Goal: Transaction & Acquisition: Obtain resource

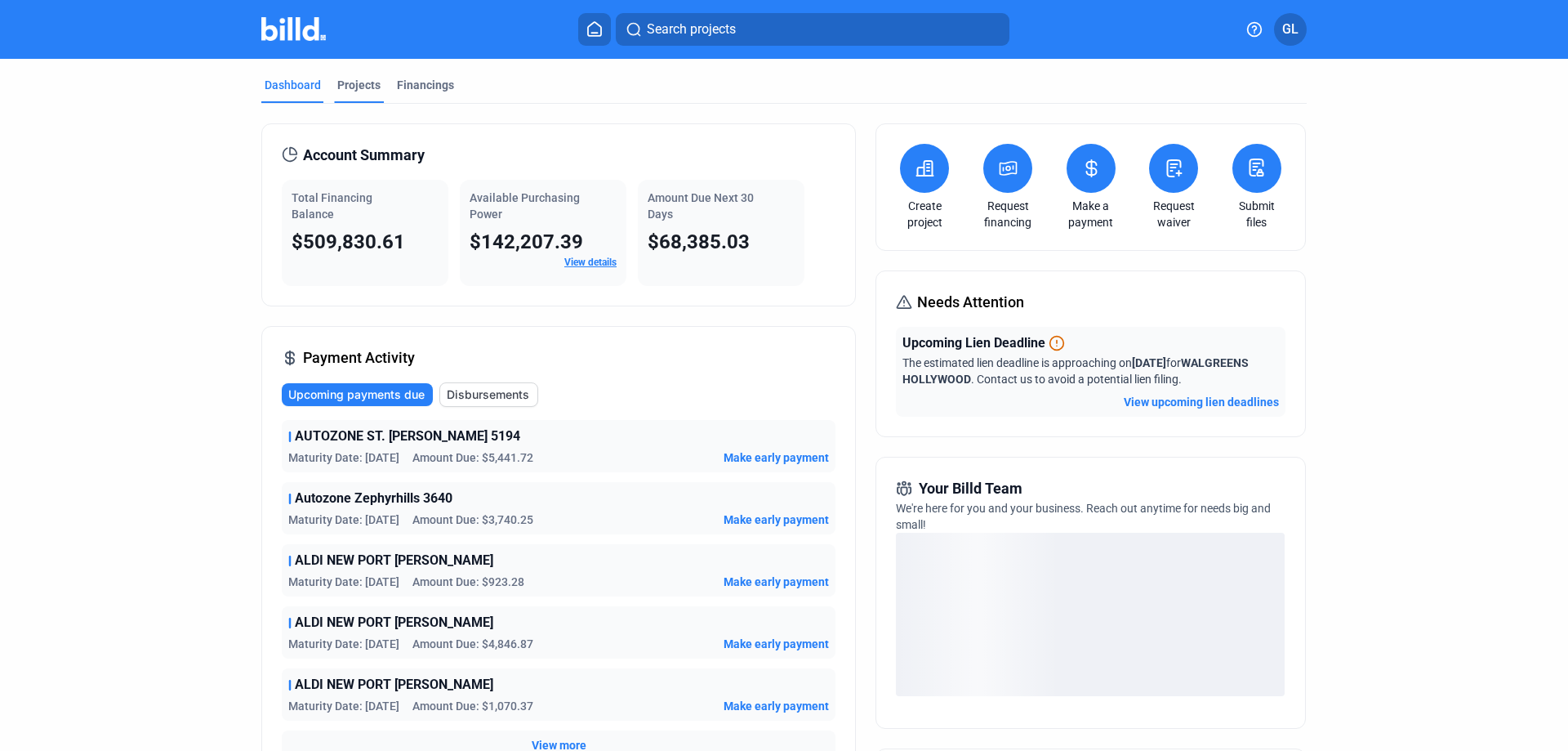
click at [347, 82] on div "Projects" at bounding box center [358, 85] width 43 height 16
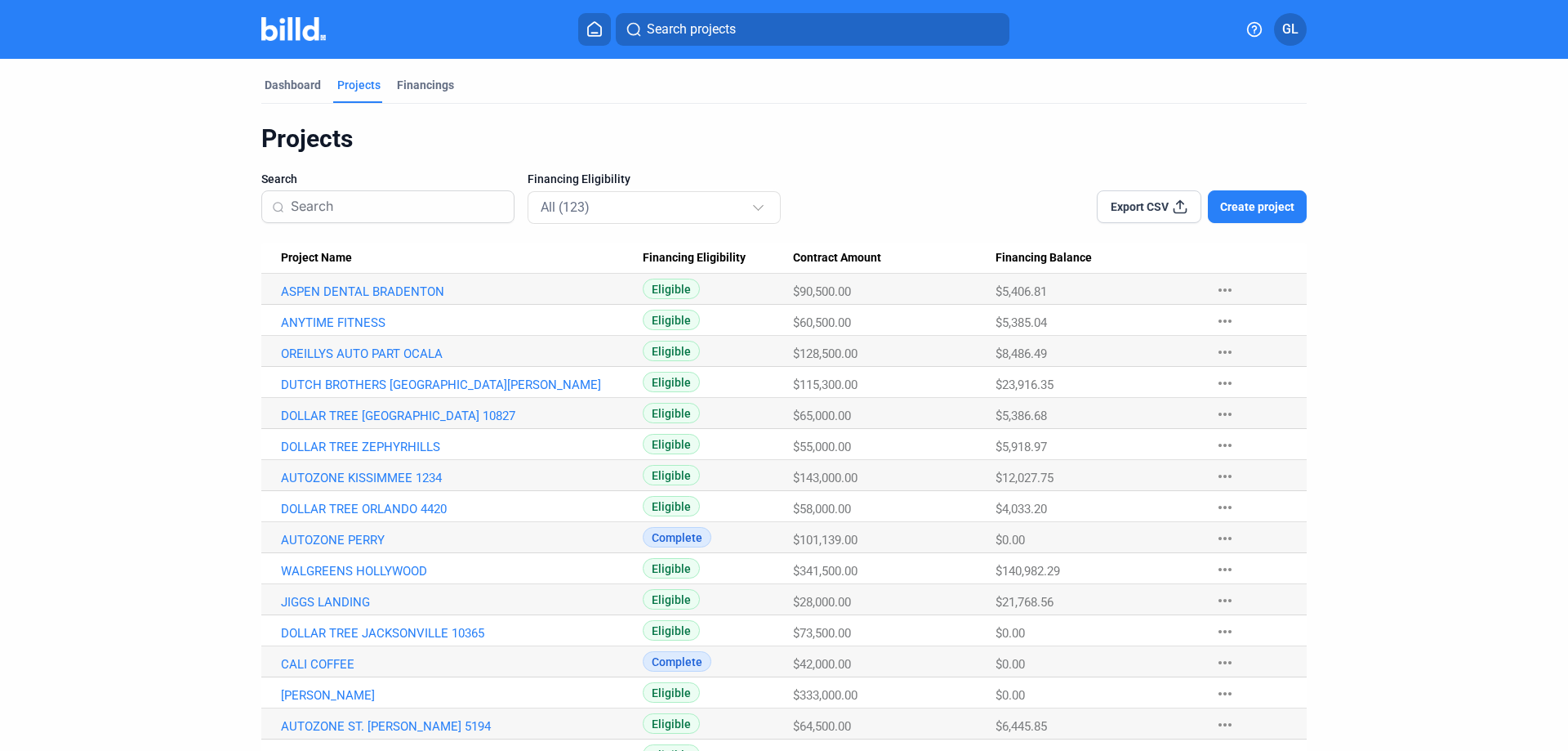
click at [362, 208] on input at bounding box center [398, 207] width 213 height 35
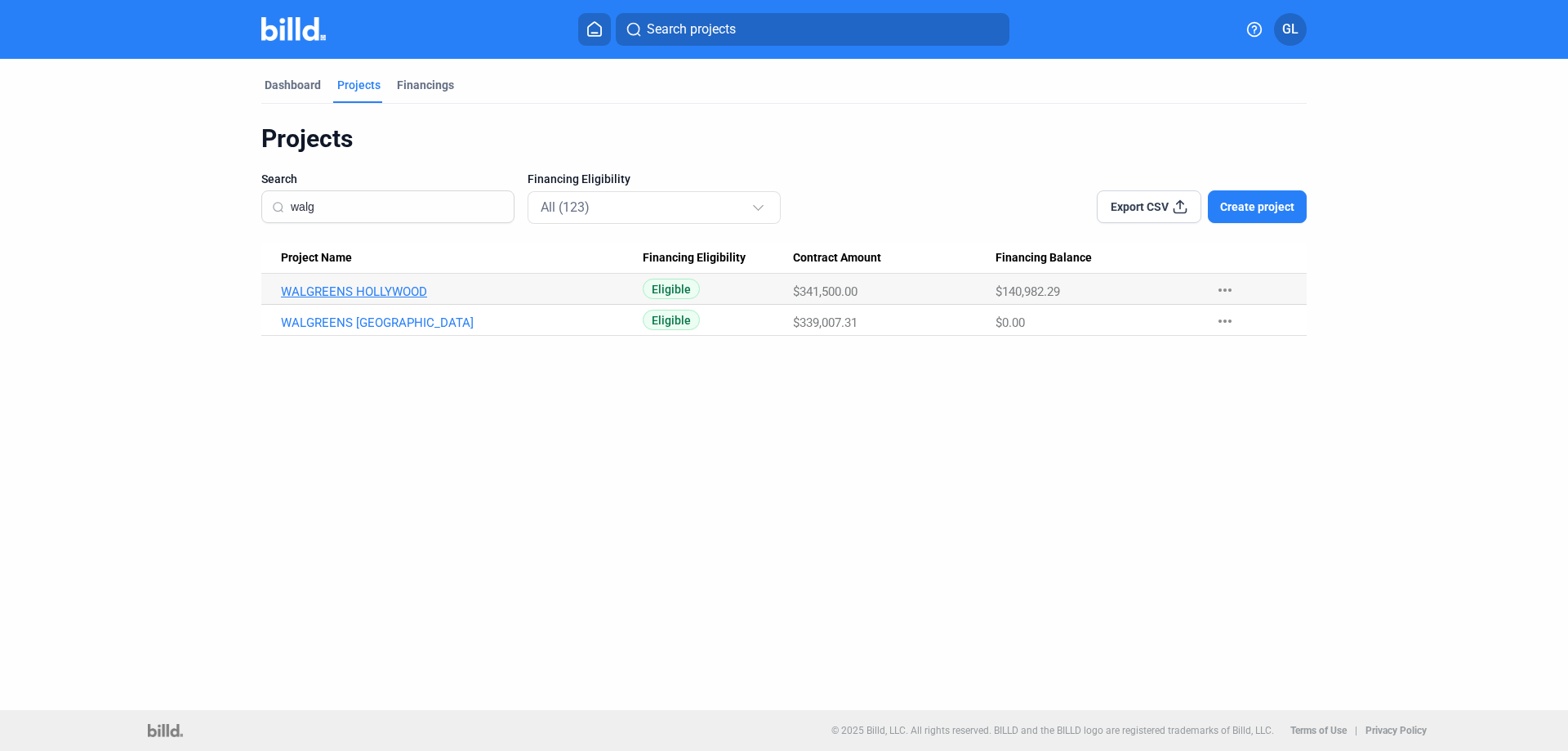
type input "walg"
click at [351, 287] on link "WALGREENS HOLLYWOOD" at bounding box center [462, 291] width 362 height 15
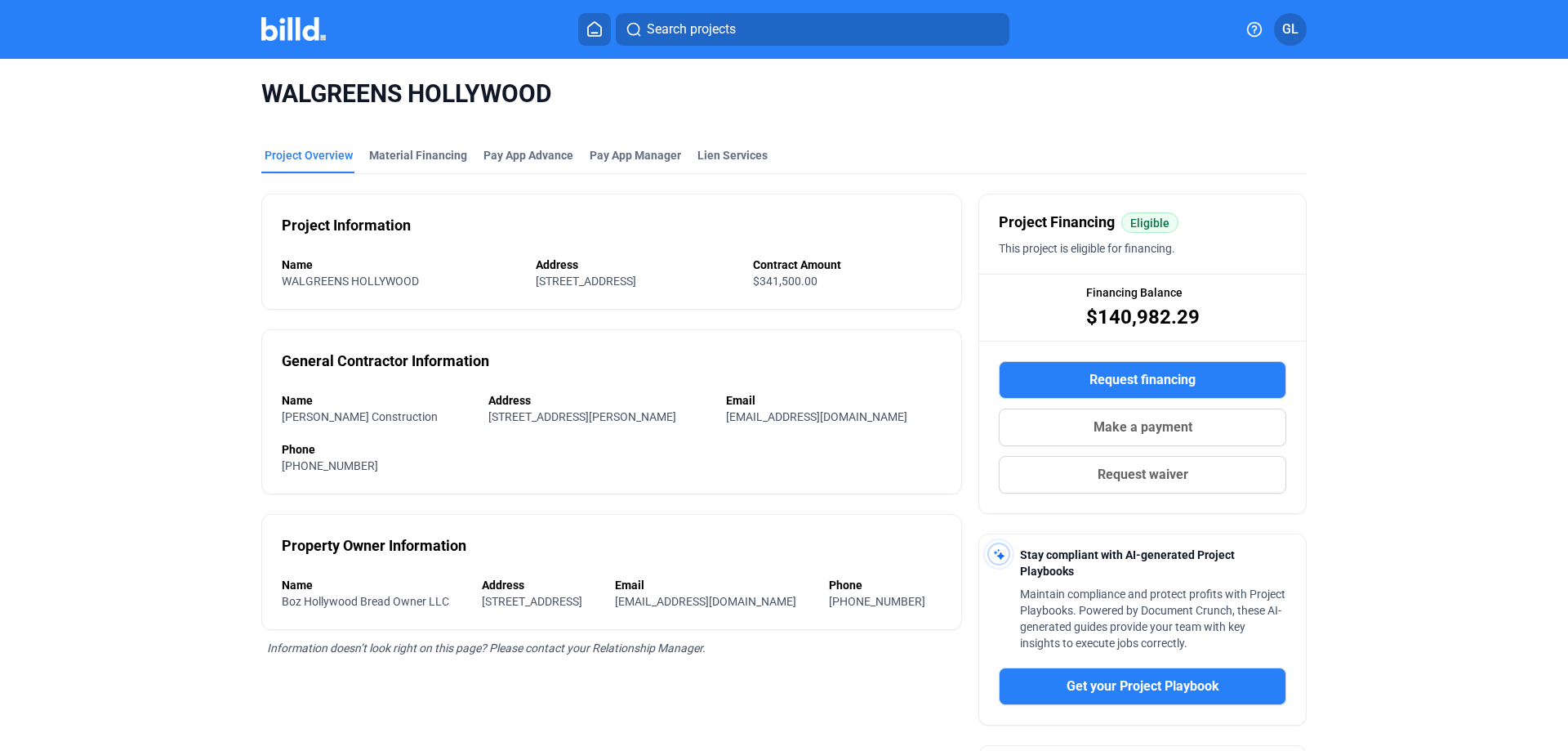
click at [420, 146] on mat-tab-group "Project Overview Material Financing Pay App Advance Pay App Manager Lien Servic…" at bounding box center [784, 548] width 1045 height 840
click at [417, 151] on div "Material Financing" at bounding box center [418, 155] width 98 height 16
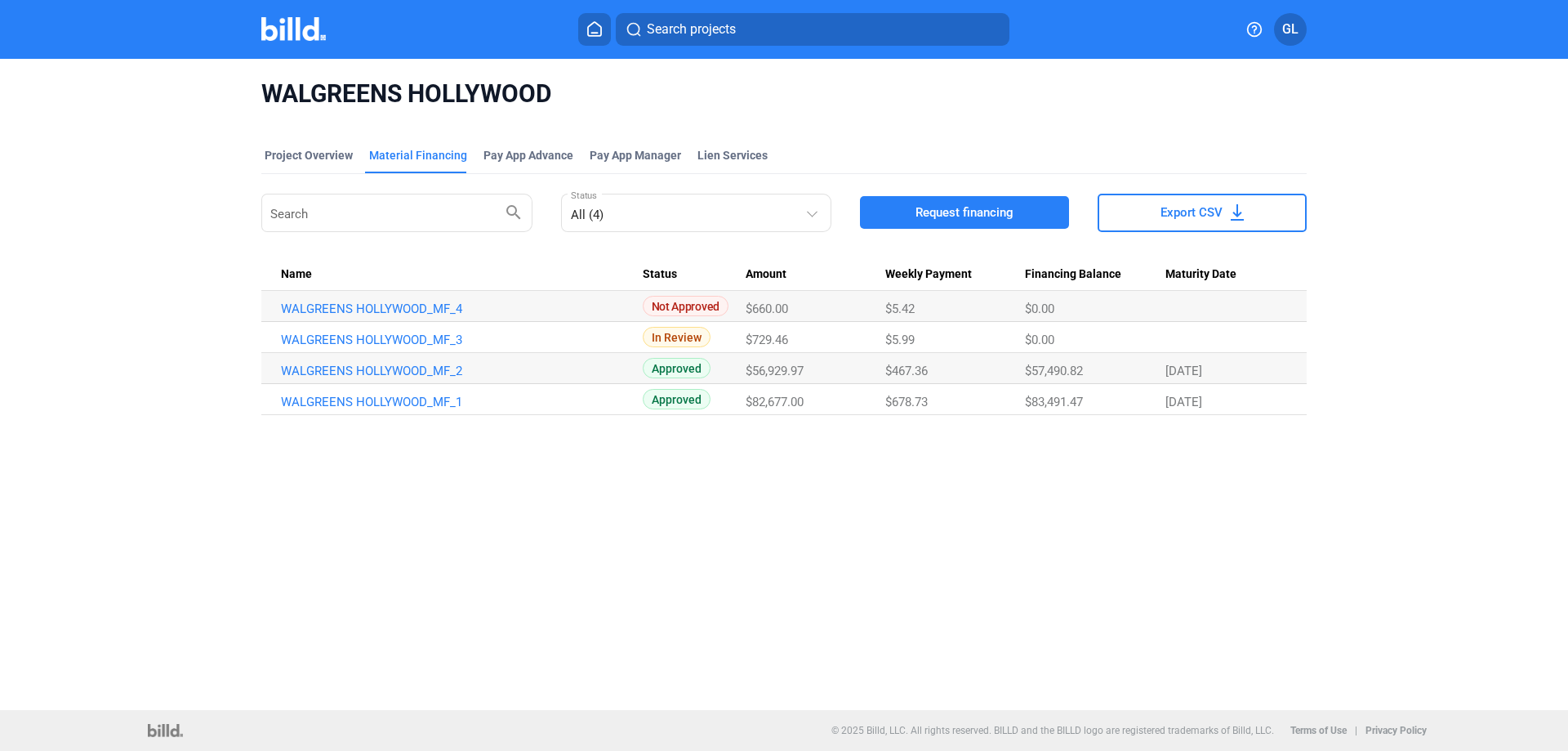
click at [933, 206] on span "Request financing" at bounding box center [963, 213] width 98 height 16
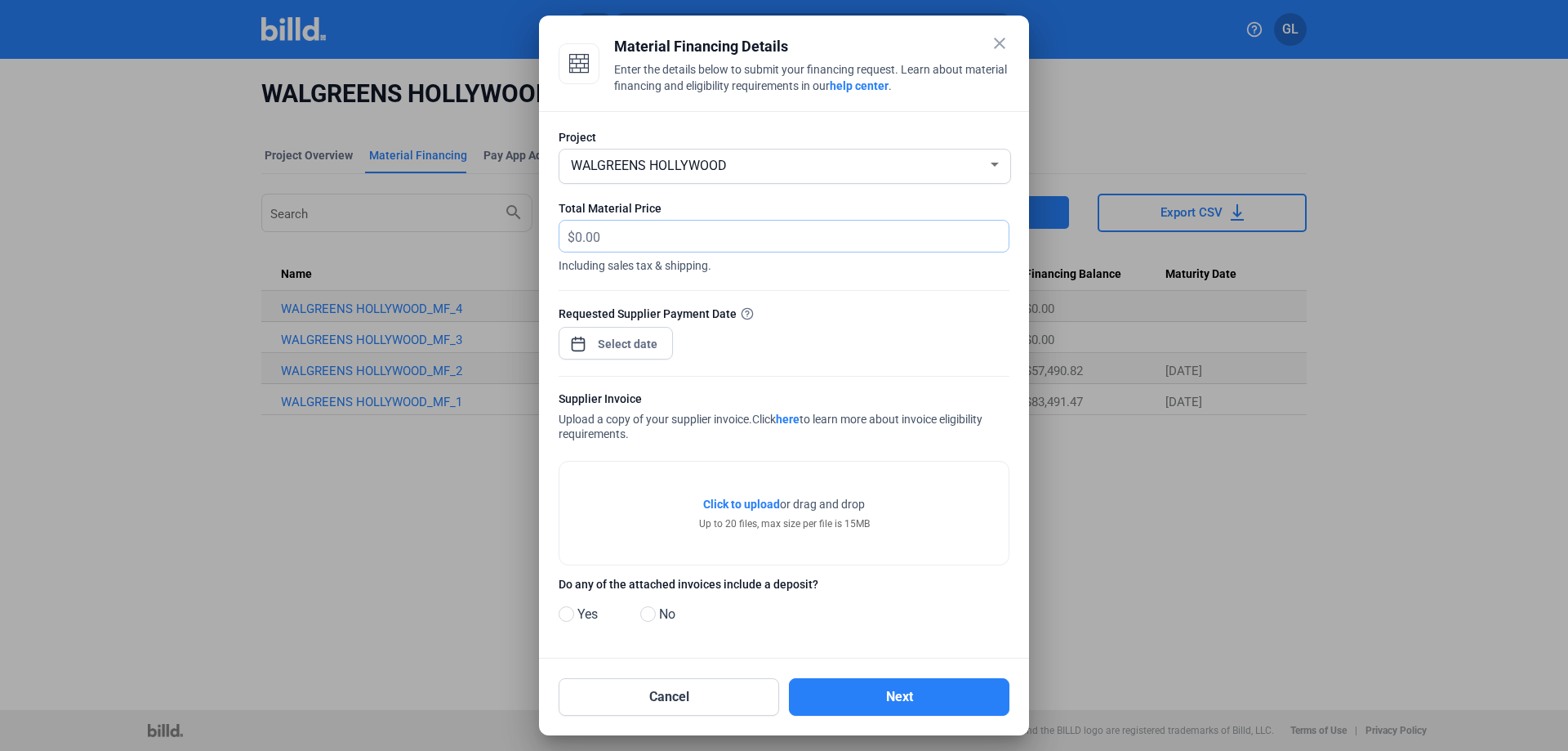
click at [681, 242] on input "text" at bounding box center [782, 236] width 415 height 32
type input "902.66"
click at [653, 343] on div "close Material Financing Details Enter the details below to submit your financi…" at bounding box center [784, 375] width 1568 height 751
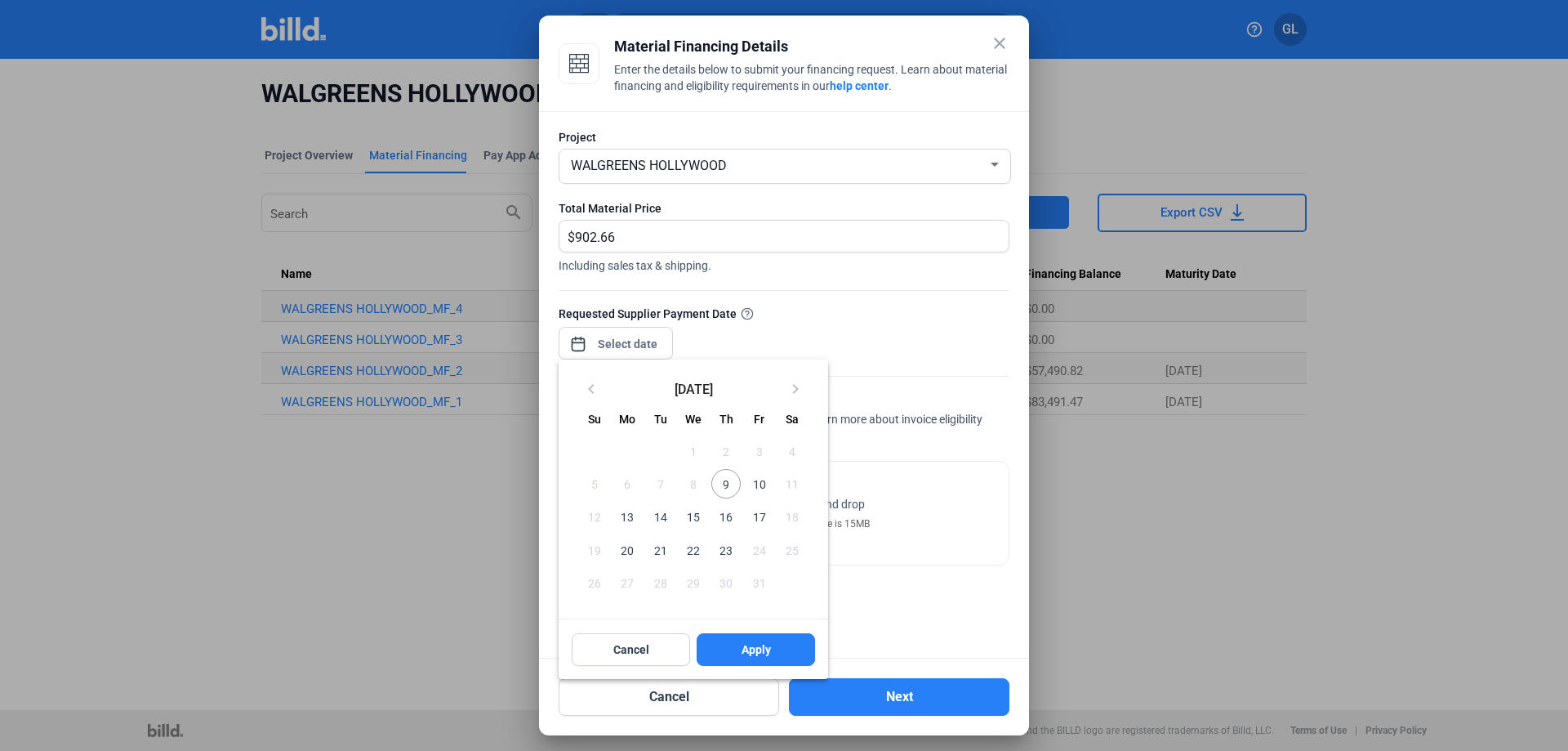
click at [726, 486] on span "9" at bounding box center [726, 484] width 29 height 29
click at [746, 654] on span "Apply" at bounding box center [756, 650] width 29 height 16
type input "[DATE]"
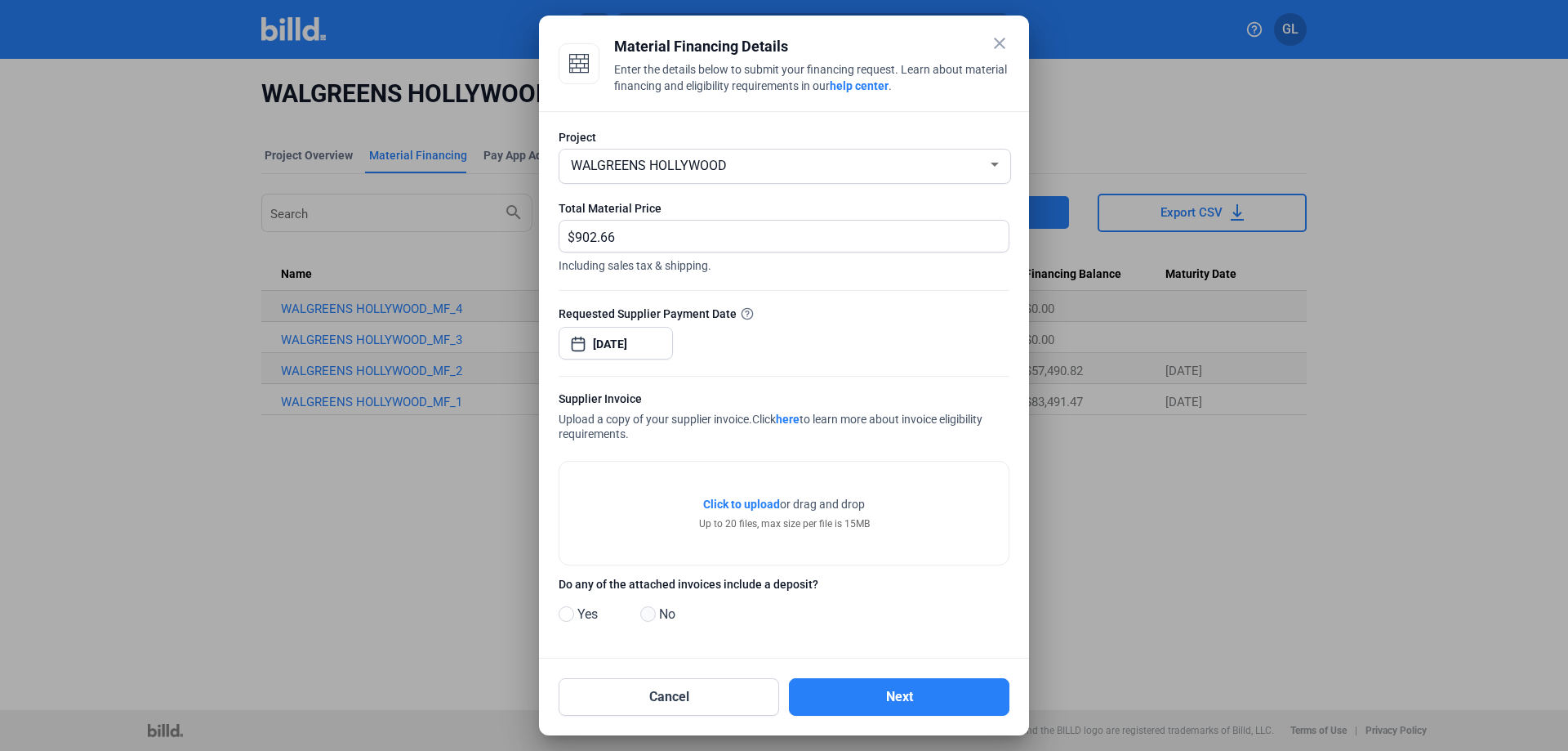
click at [645, 621] on span at bounding box center [648, 613] width 16 height 16
click at [645, 621] on input "No" at bounding box center [646, 614] width 12 height 12
radio input "true"
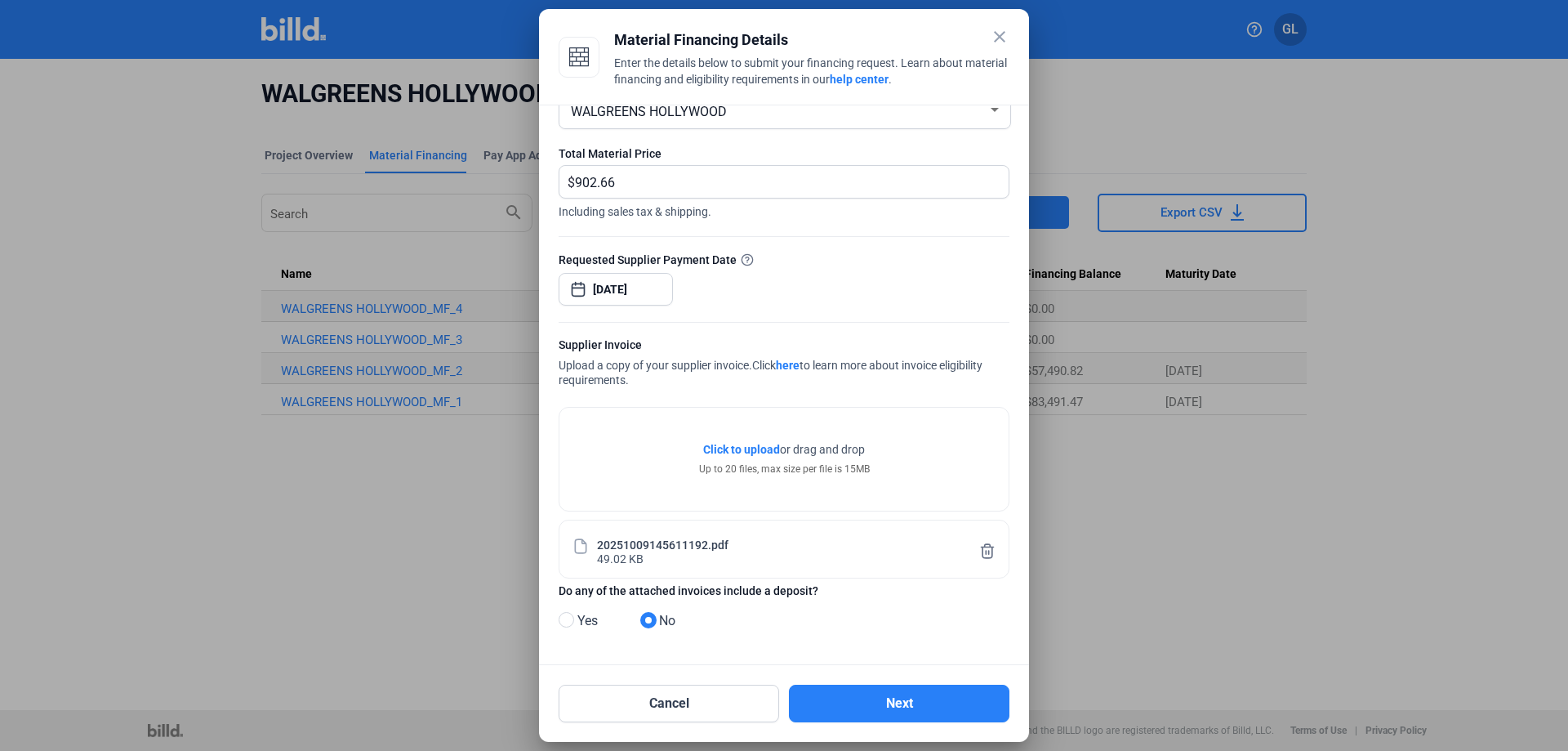
scroll to position [50, 0]
click at [900, 702] on button "Next" at bounding box center [899, 703] width 221 height 37
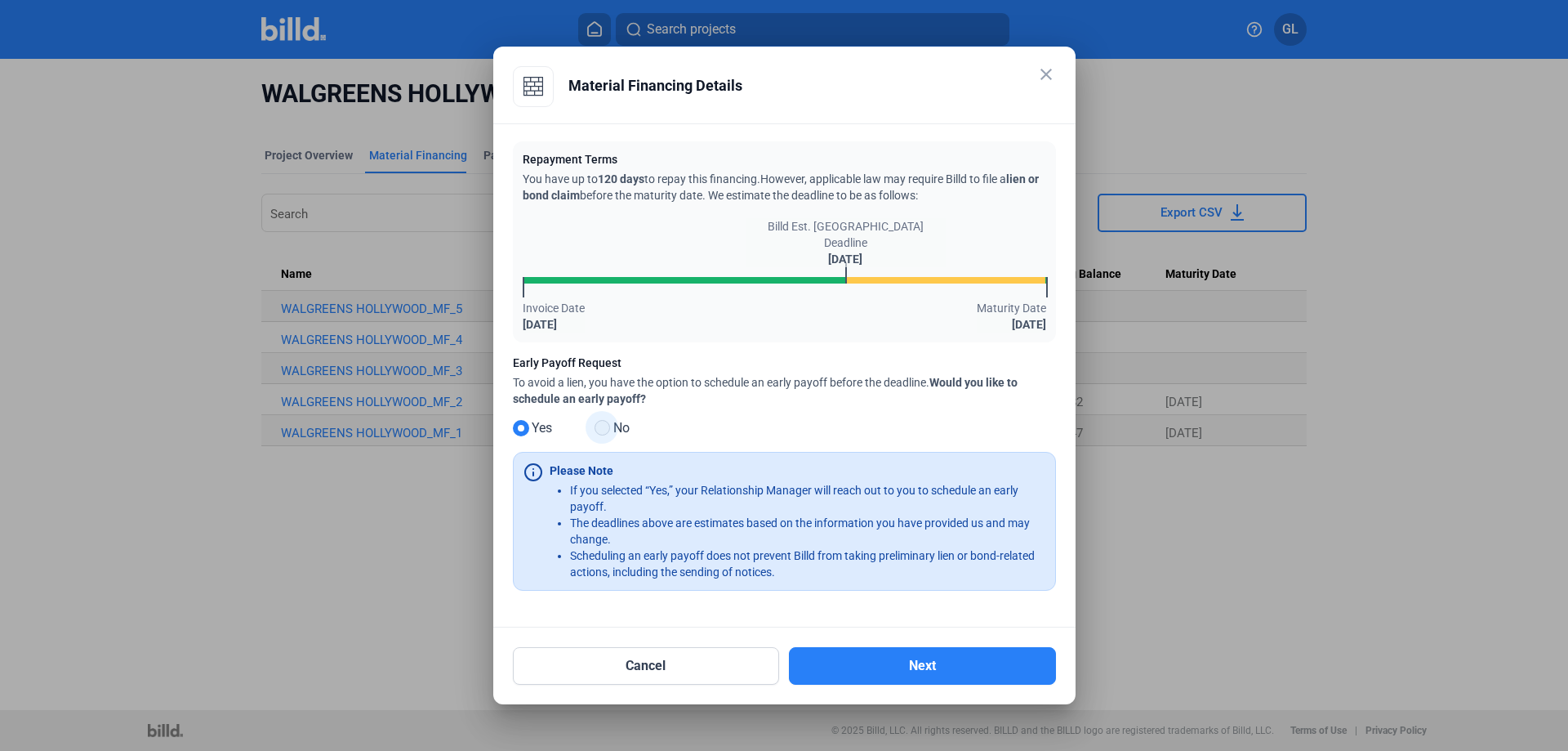
click at [605, 432] on span at bounding box center [602, 427] width 16 height 16
click at [605, 432] on input "No" at bounding box center [600, 428] width 12 height 12
radio input "true"
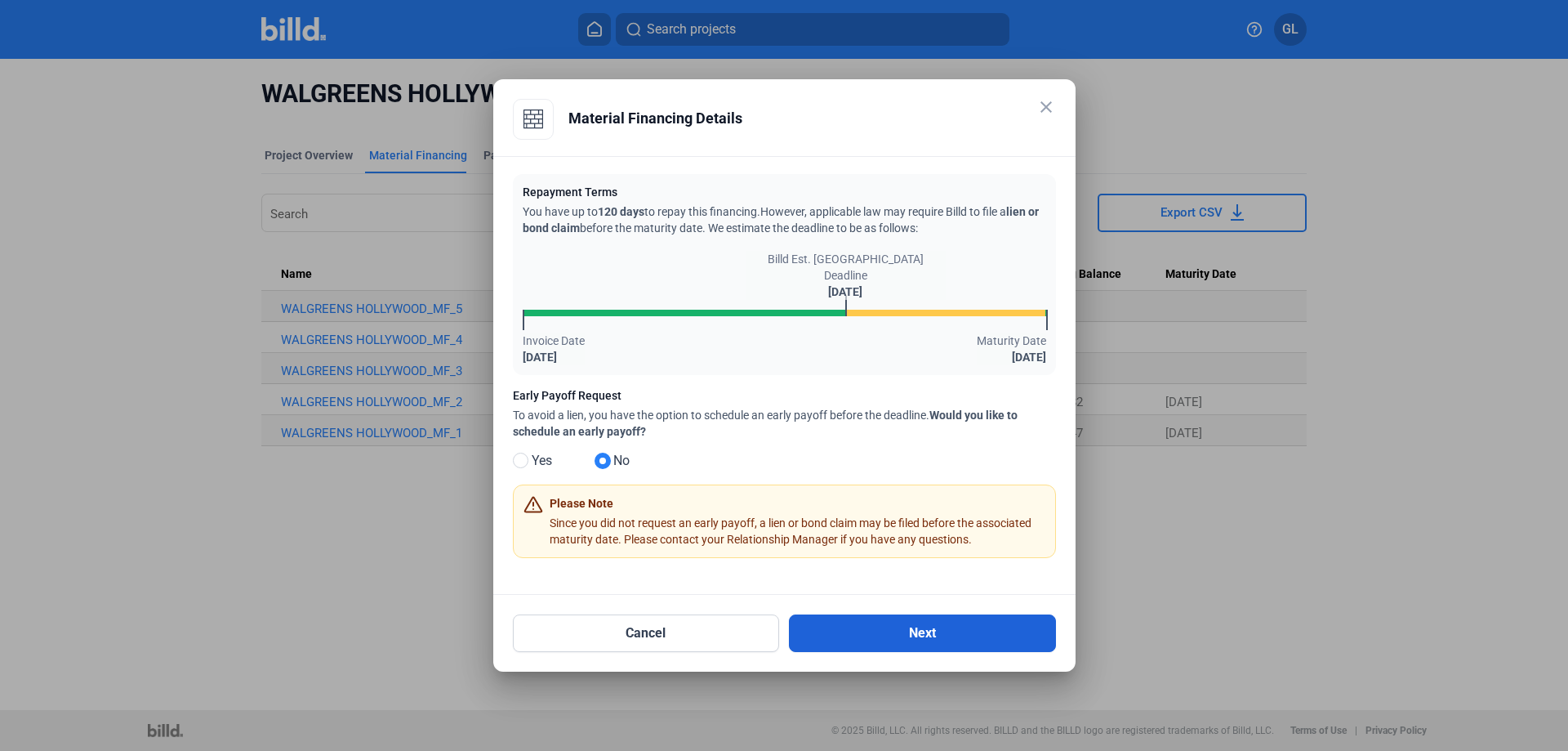
click at [960, 627] on button "Next" at bounding box center [922, 632] width 267 height 37
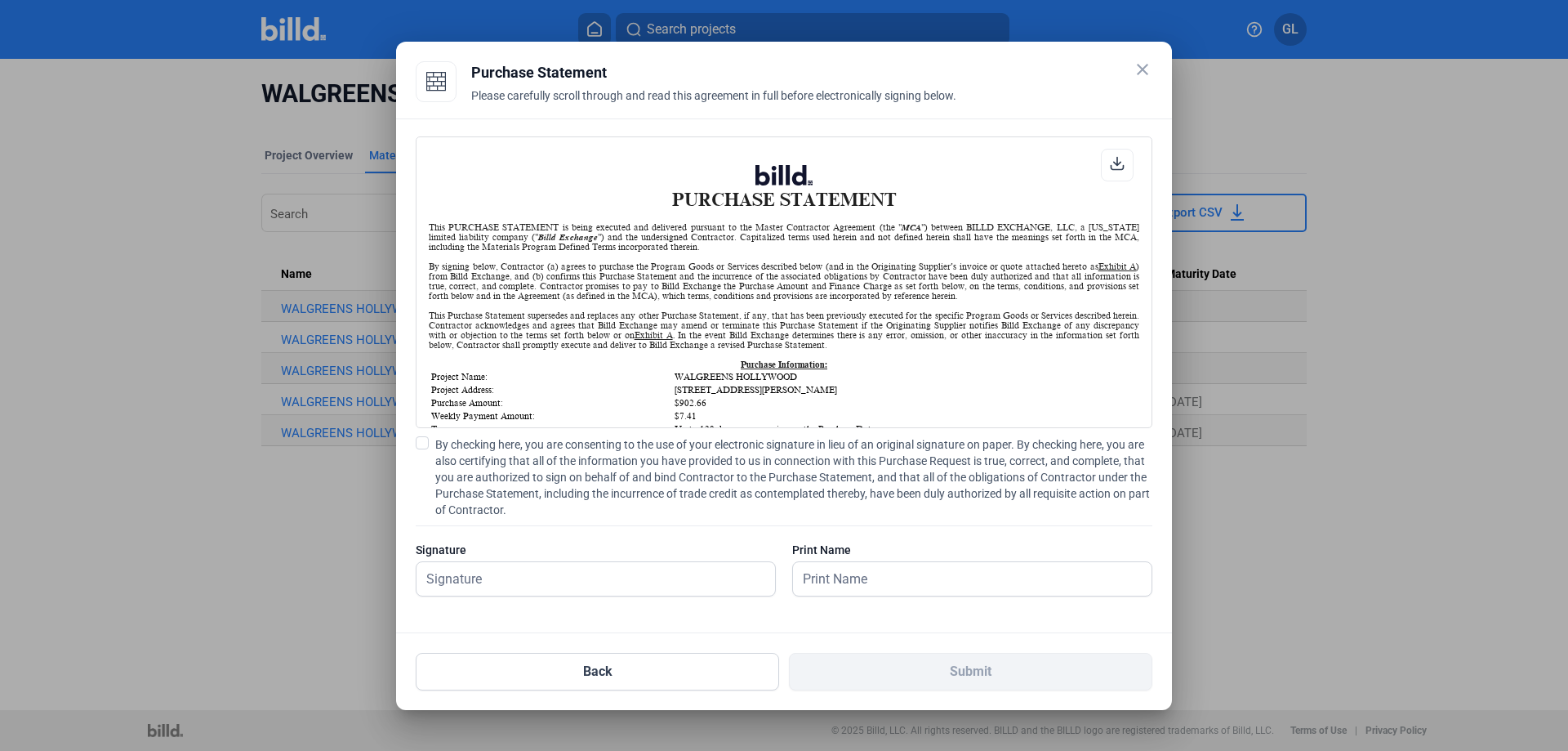
scroll to position [1, 0]
click at [421, 443] on span at bounding box center [422, 443] width 13 height 13
click at [0, 0] on input "By checking here, you are consenting to the use of your electronic signature in…" at bounding box center [0, 0] width 0 height 0
click at [507, 584] on input "text" at bounding box center [586, 579] width 340 height 34
type input "[PERSON_NAME]"
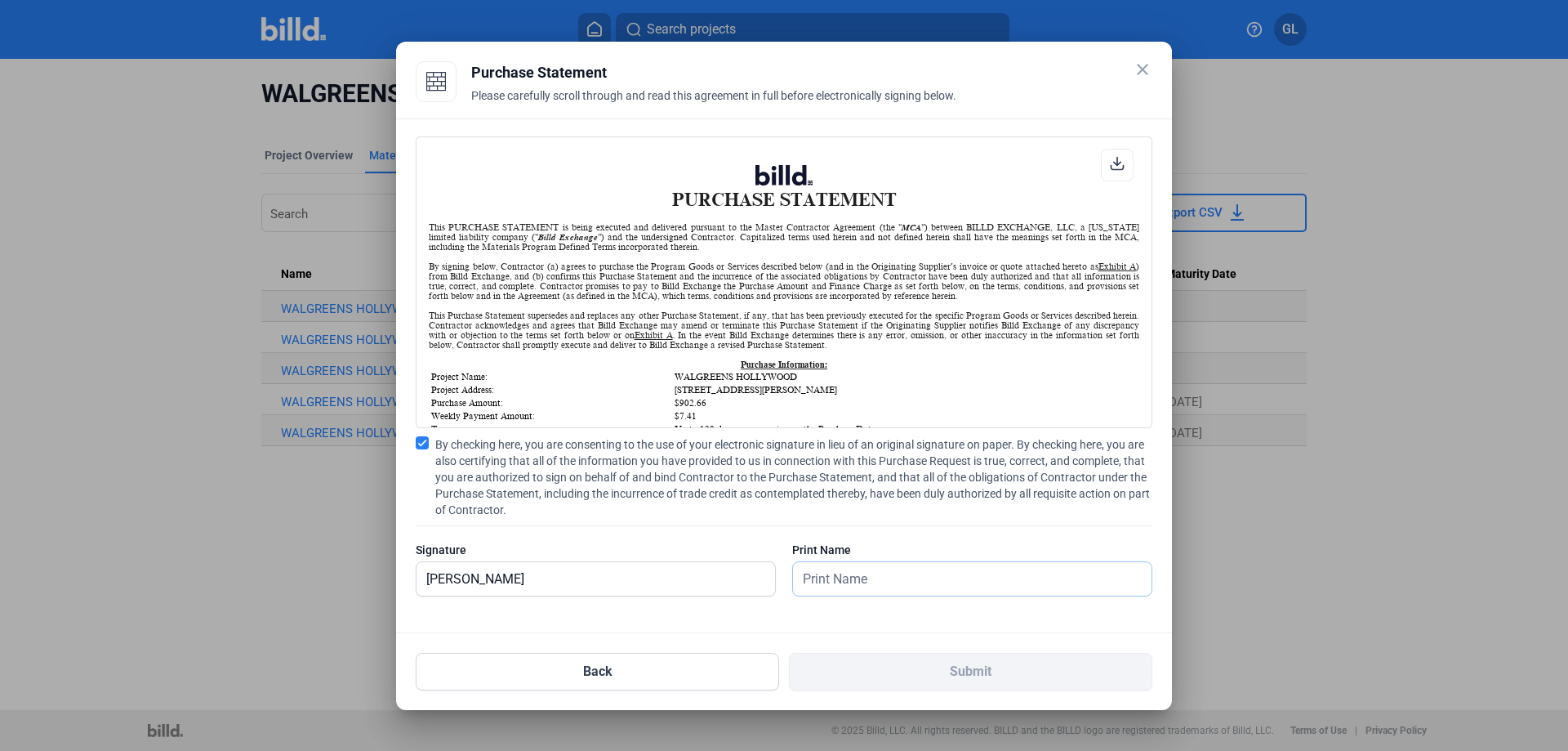
click at [878, 581] on input "text" at bounding box center [971, 579] width 358 height 34
type input "[PERSON_NAME]"
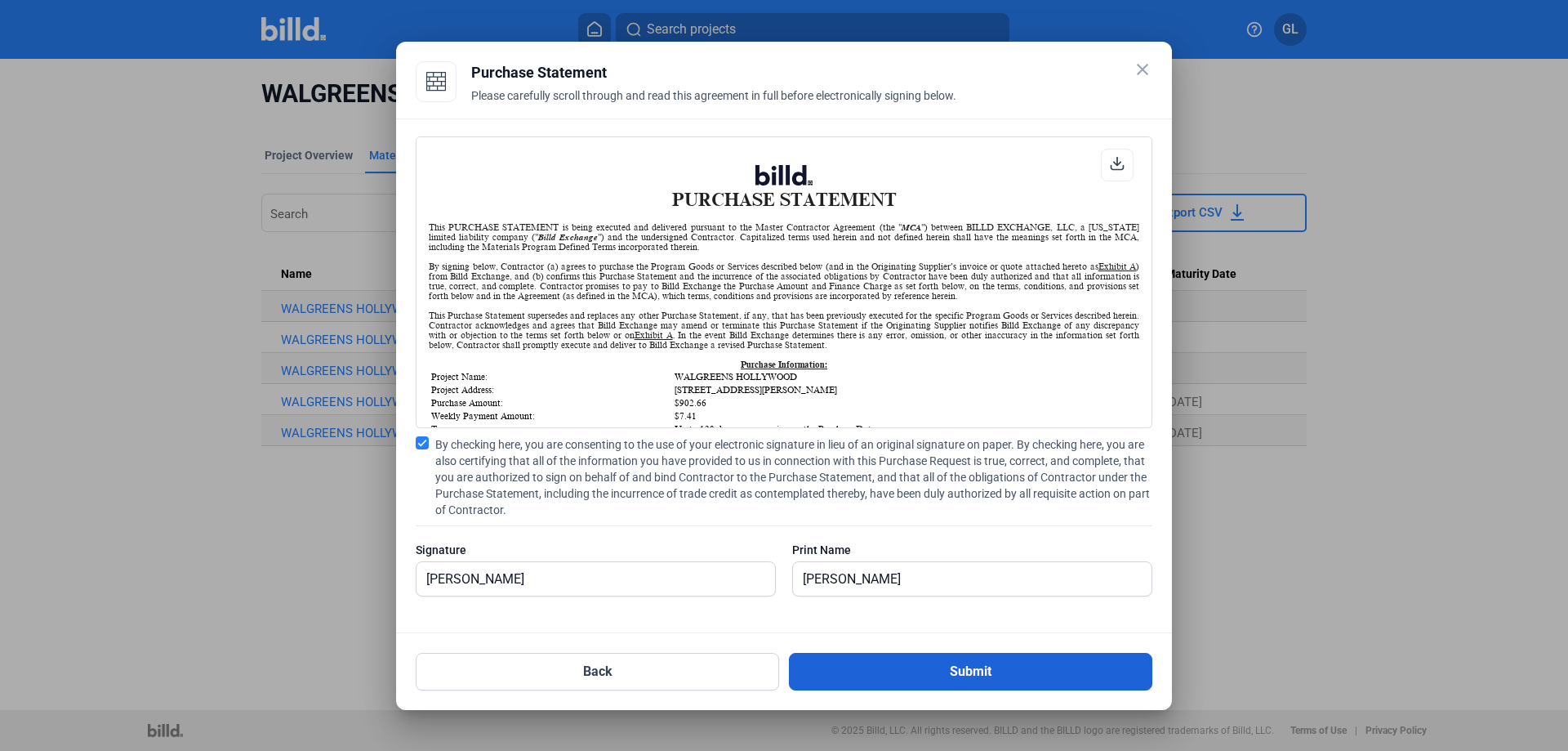
click at [1010, 674] on button "Submit" at bounding box center [971, 671] width 363 height 37
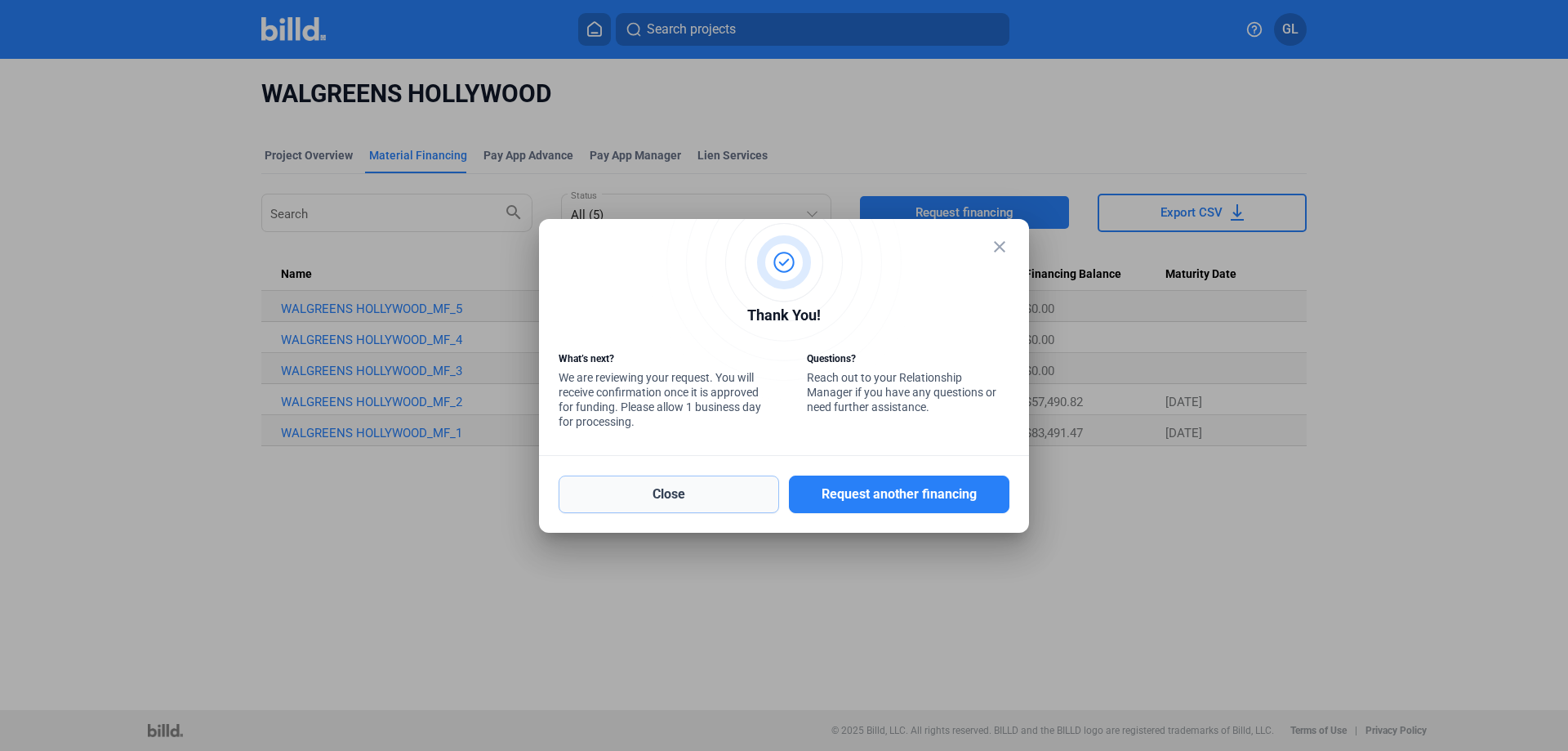
click at [666, 501] on button "Close" at bounding box center [669, 494] width 221 height 37
